Goal: Entertainment & Leisure: Browse casually

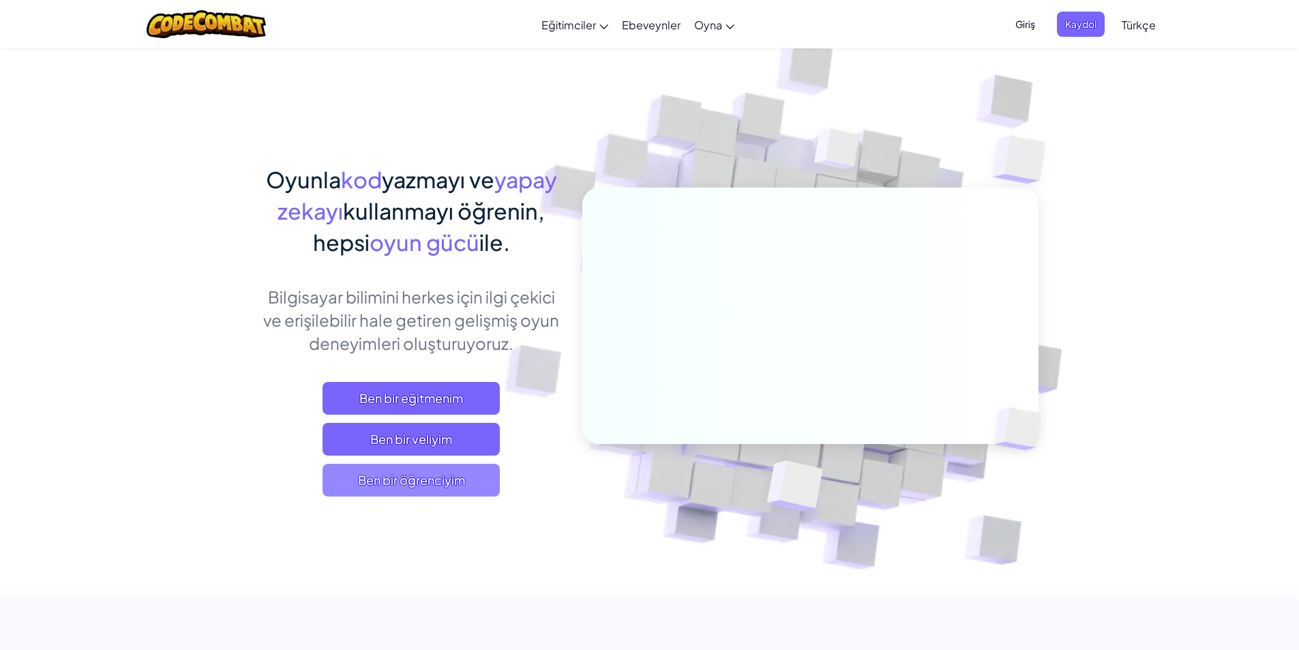
click at [413, 468] on span "Ben bir öğrenciyim" at bounding box center [410, 480] width 177 height 33
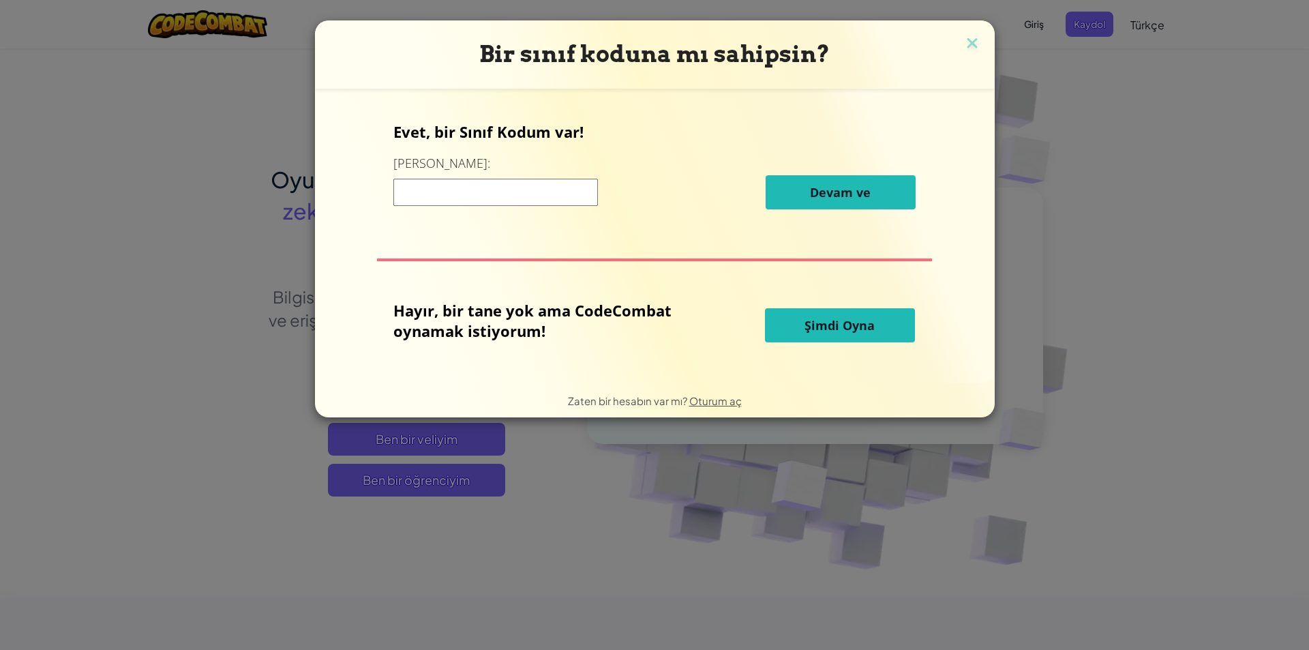
click at [532, 192] on input at bounding box center [495, 192] width 205 height 27
click at [965, 45] on img at bounding box center [972, 44] width 18 height 20
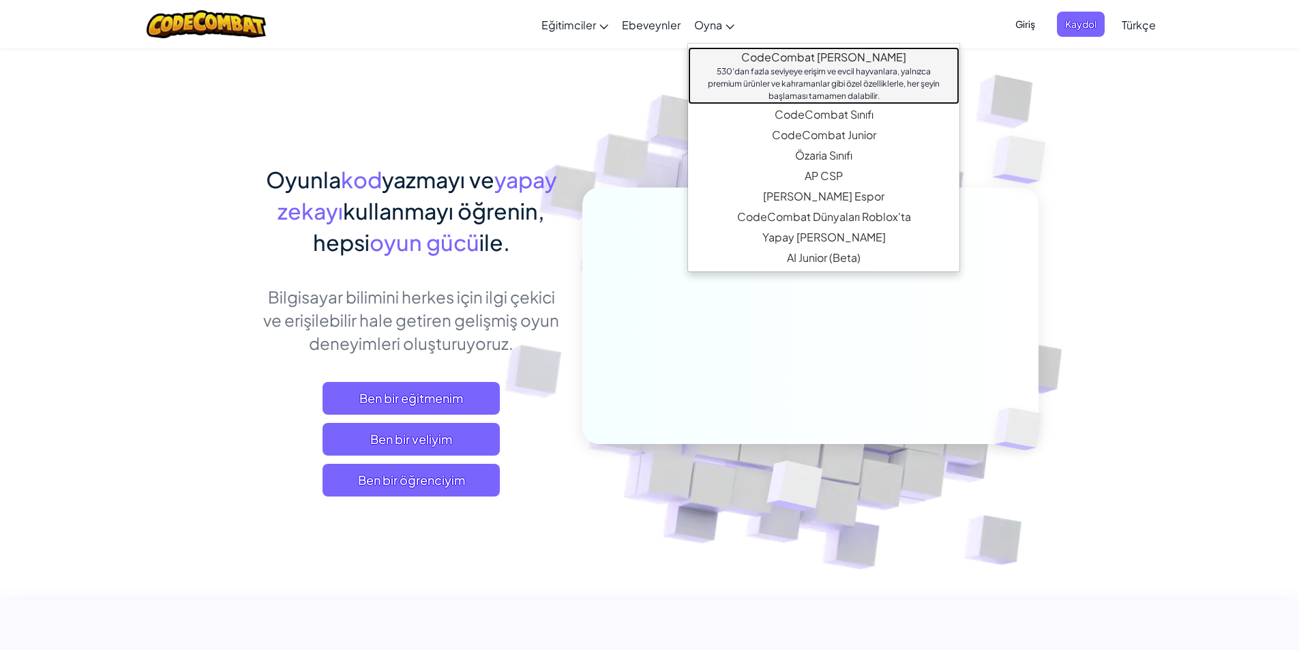
click at [735, 67] on font "530'dan fazla seviyeye erişim ve evcil hayvanlara, yalnızca premium ürünler ve …" at bounding box center [824, 83] width 232 height 35
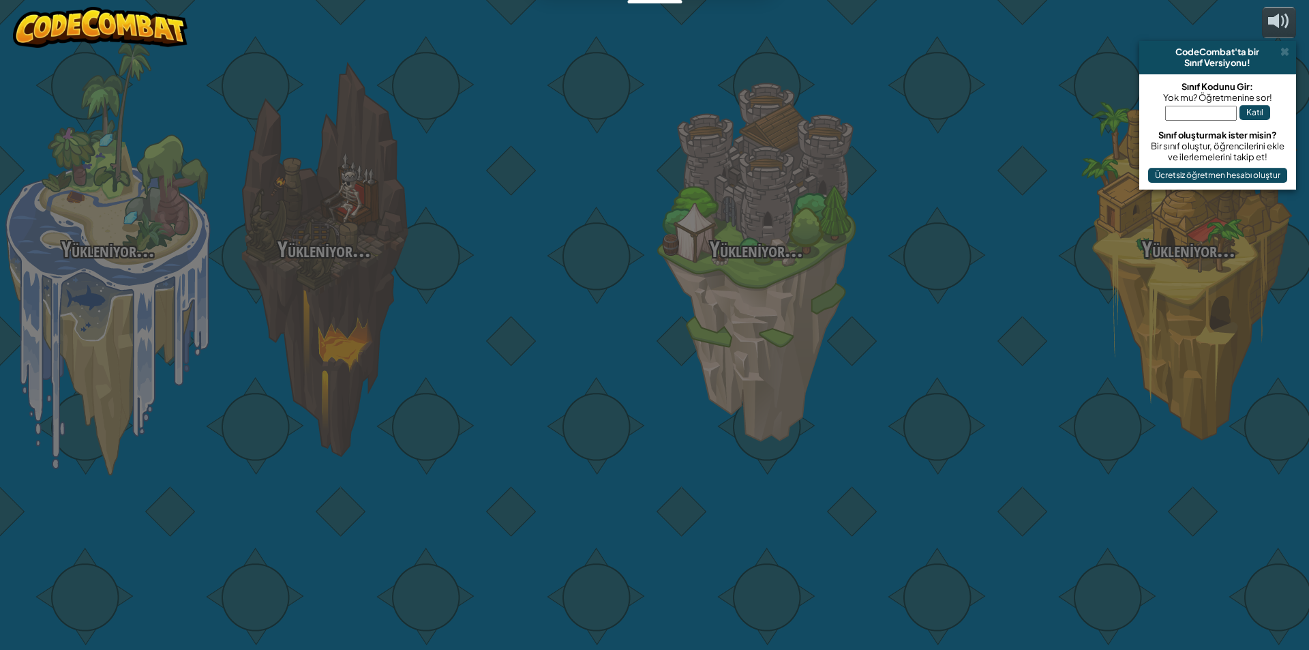
select select "tr"
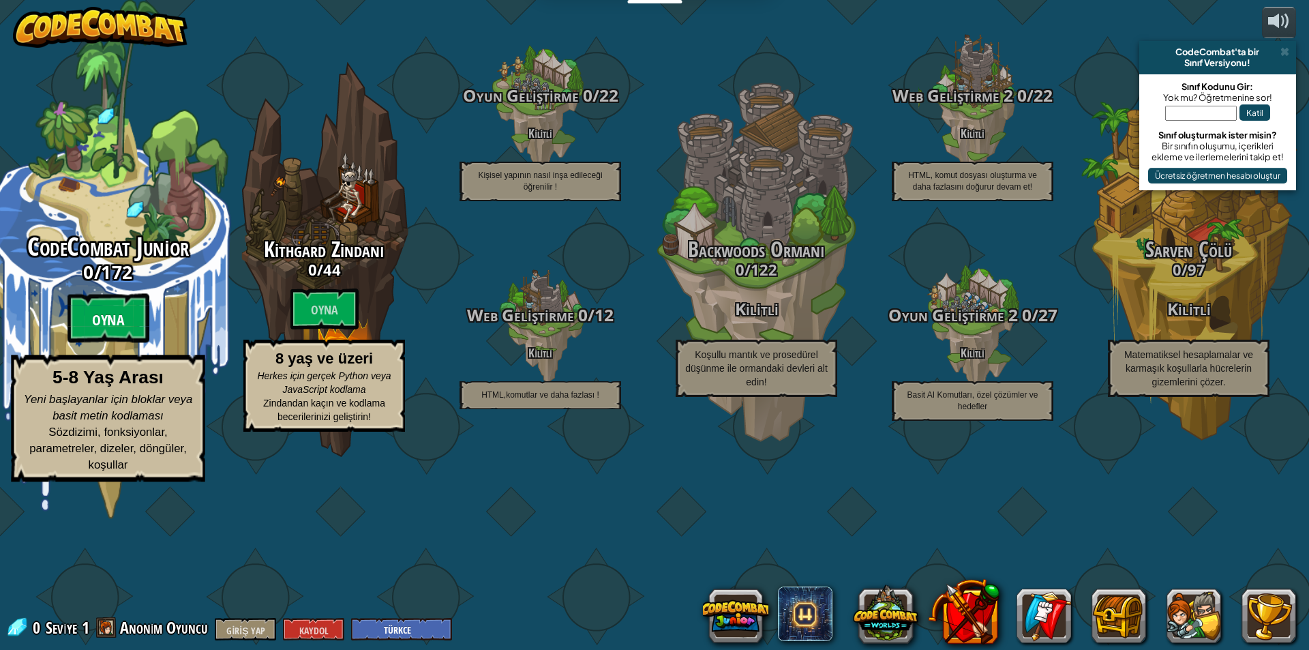
click at [111, 331] on font "Oyna" at bounding box center [108, 320] width 33 height 20
select select "tr"
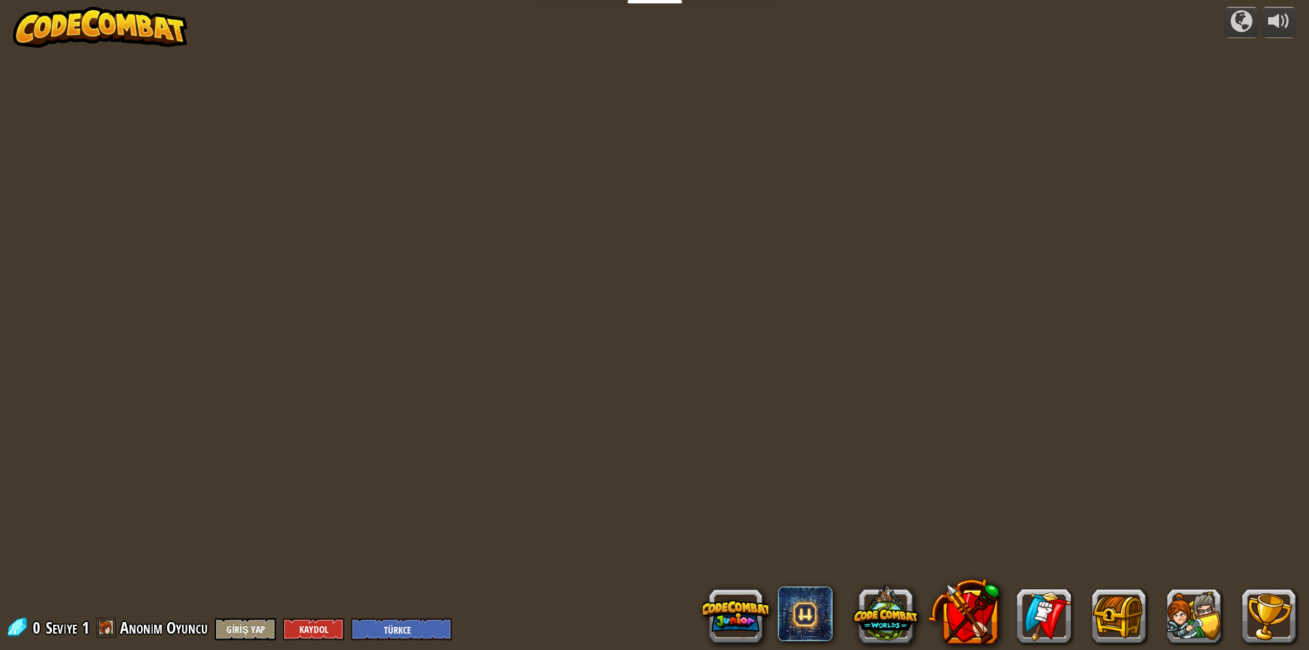
select select "tr"
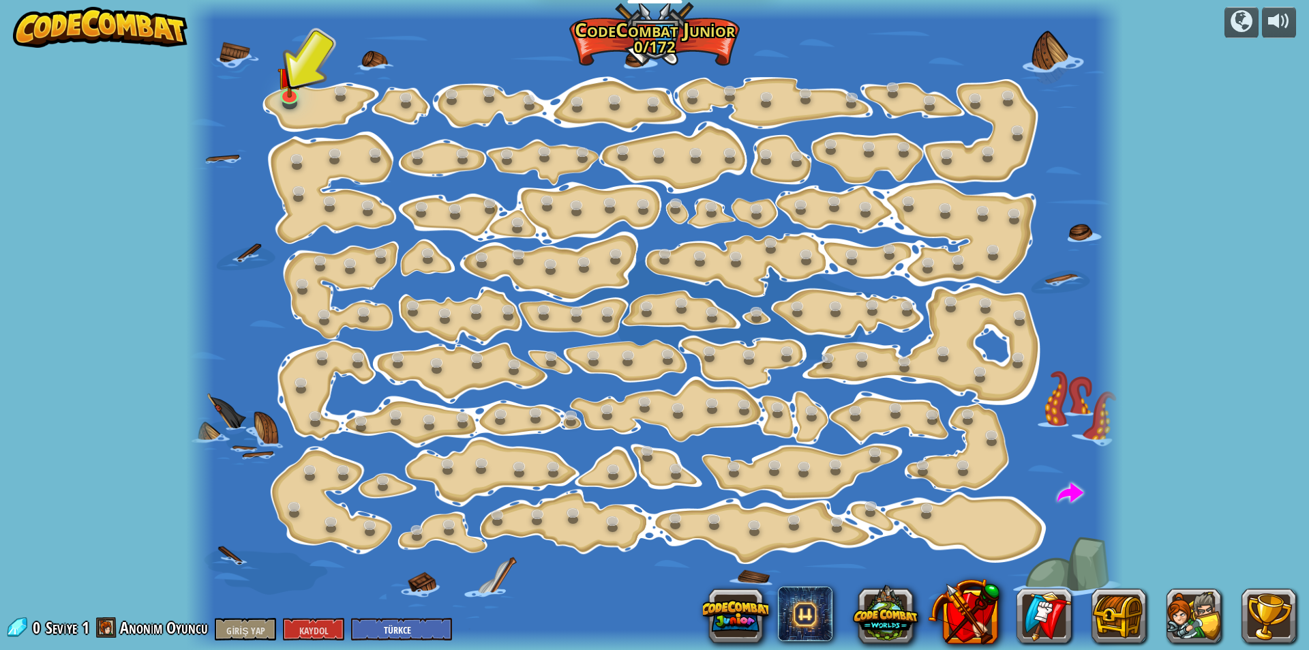
select select "tr"
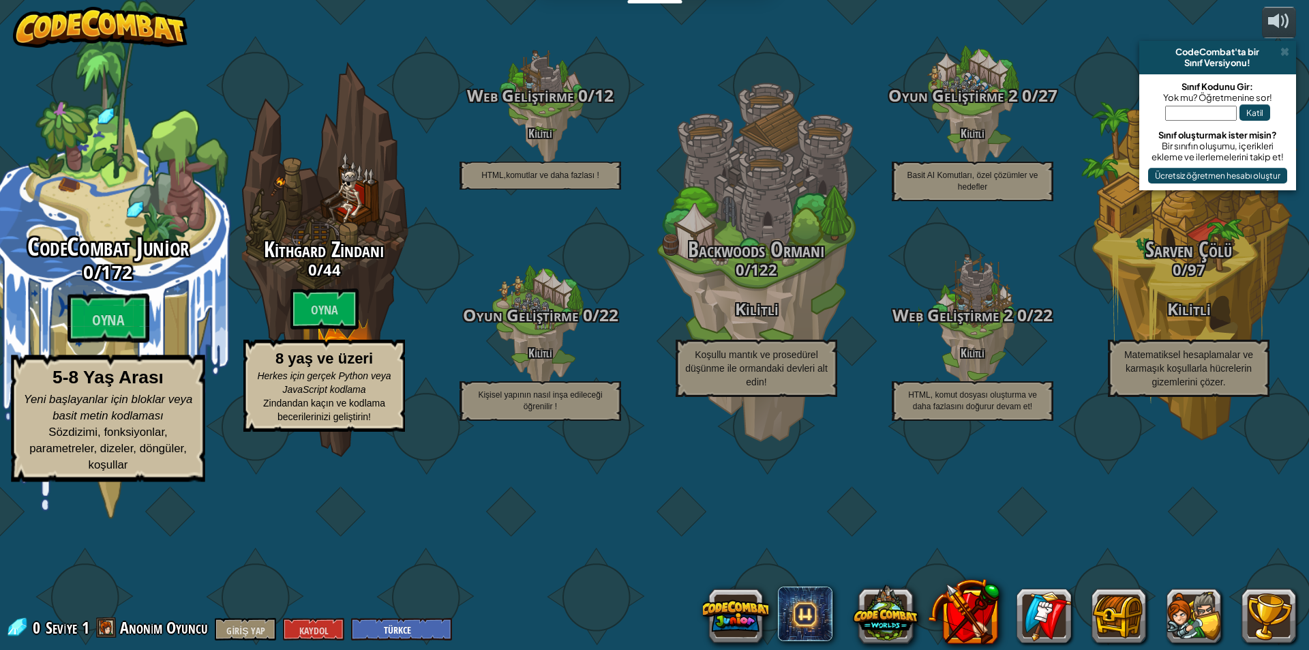
click at [121, 291] on div "CodeCombat Junior 0 / 172 Oyna 5-8 Yaş Arası Yeni başlayanlar için bloklar veya…" at bounding box center [107, 259] width 259 height 519
select select "tr"
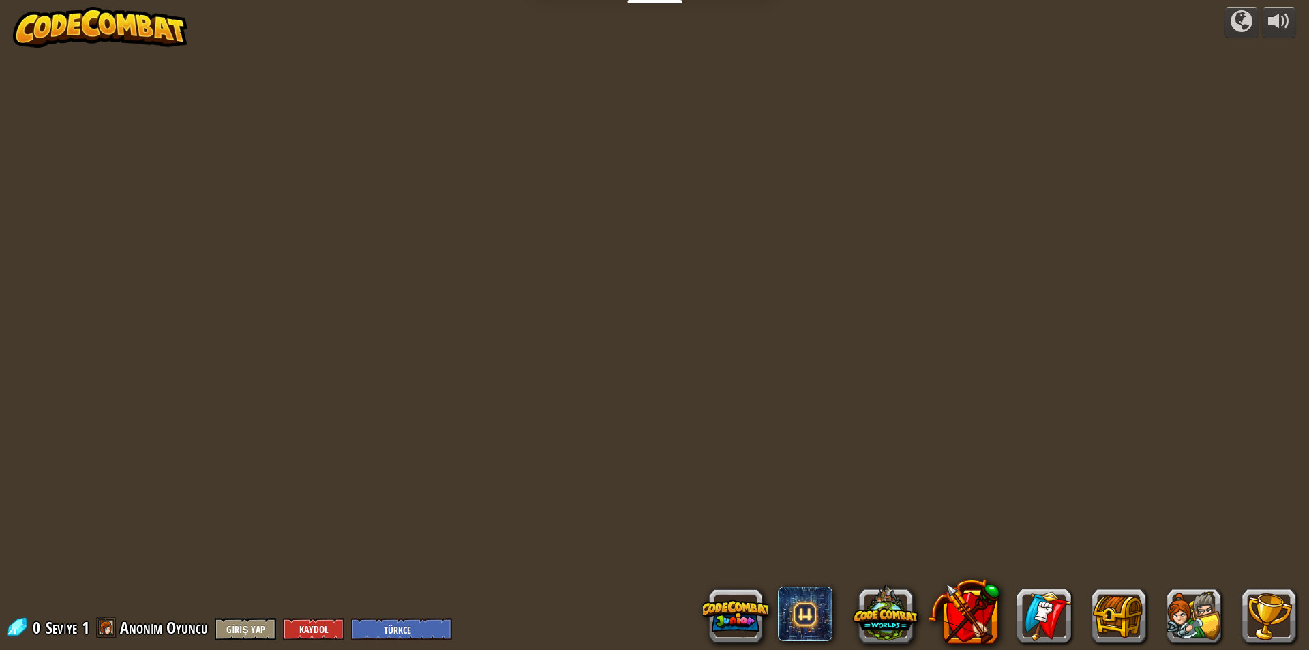
select select "tr"
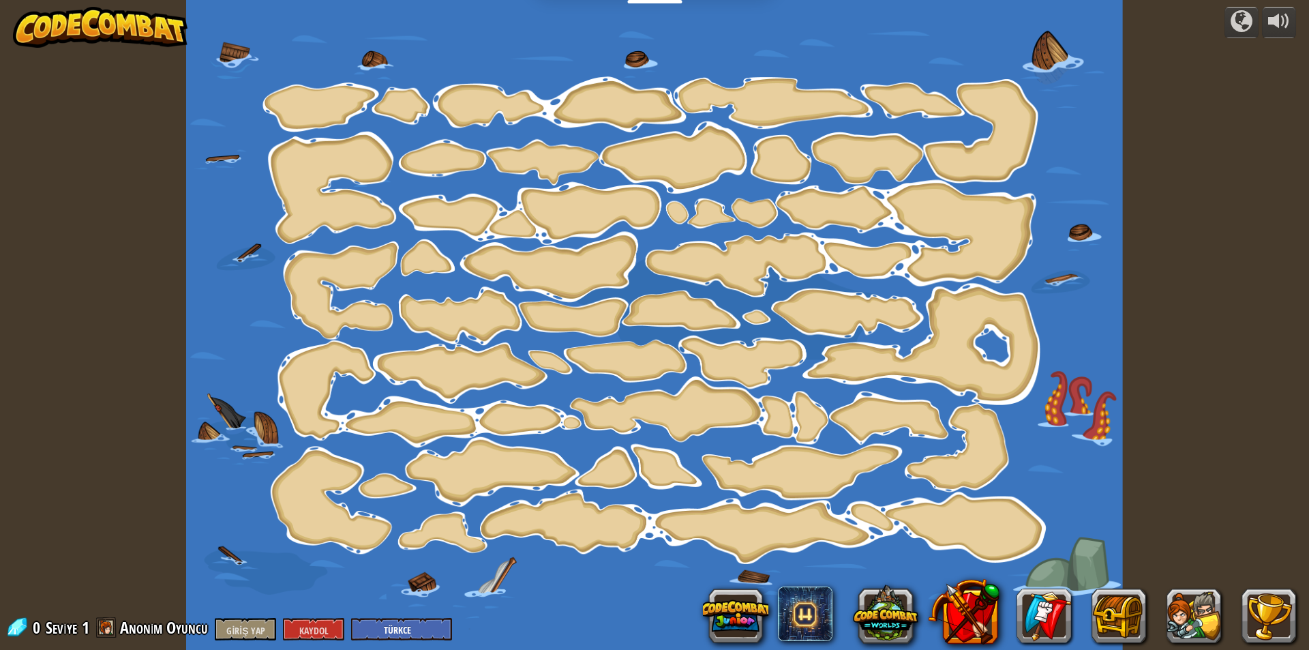
select select "tr"
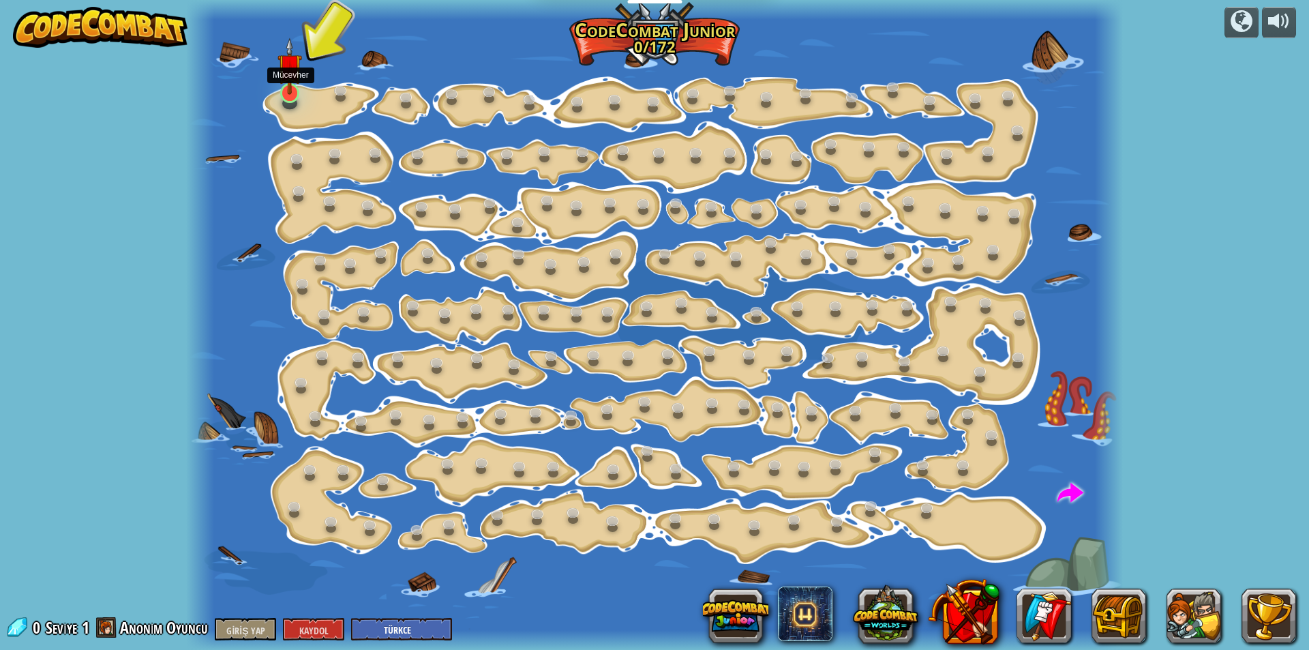
click at [288, 83] on img at bounding box center [289, 65] width 25 height 57
